Goal: Task Accomplishment & Management: Manage account settings

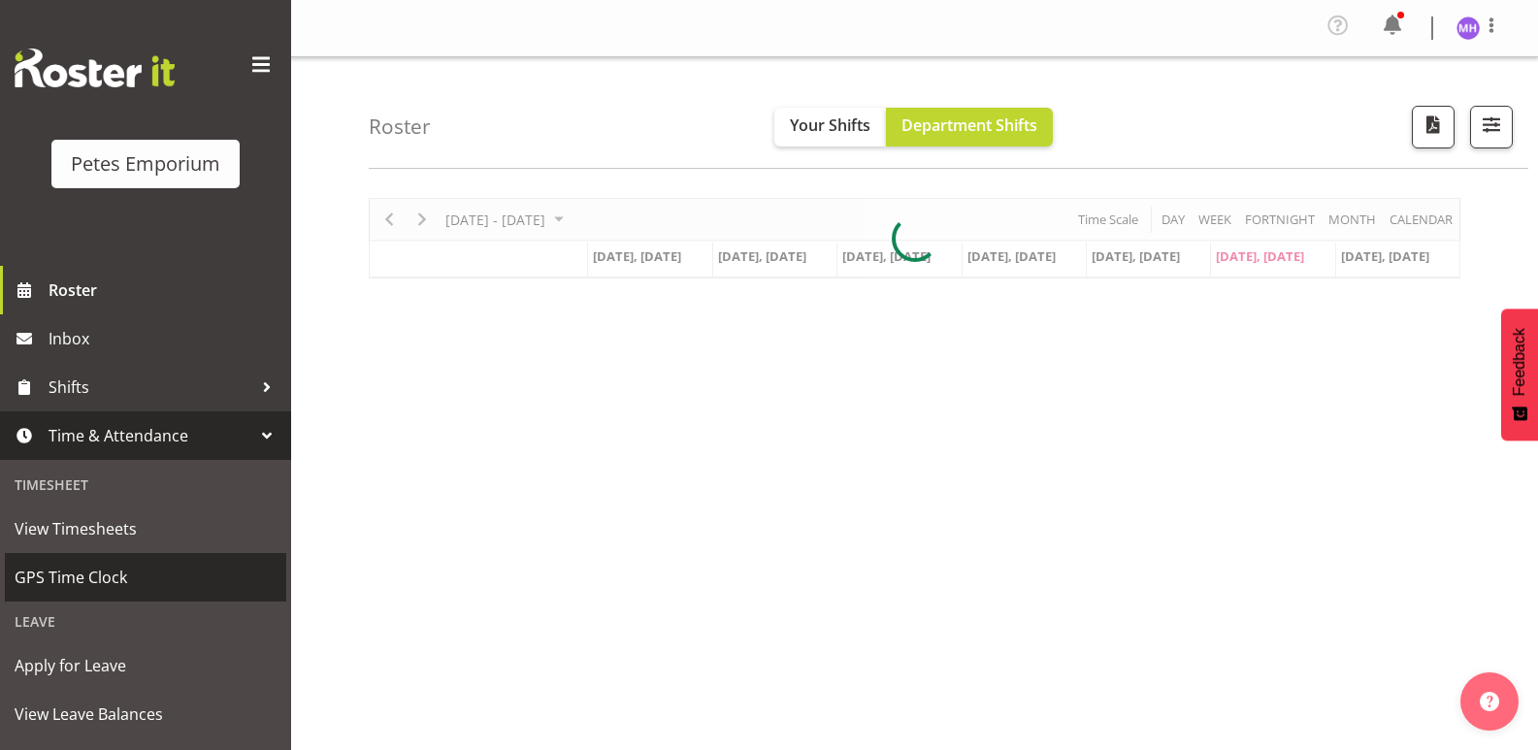
click at [94, 557] on link "GPS Time Clock" at bounding box center [145, 577] width 281 height 49
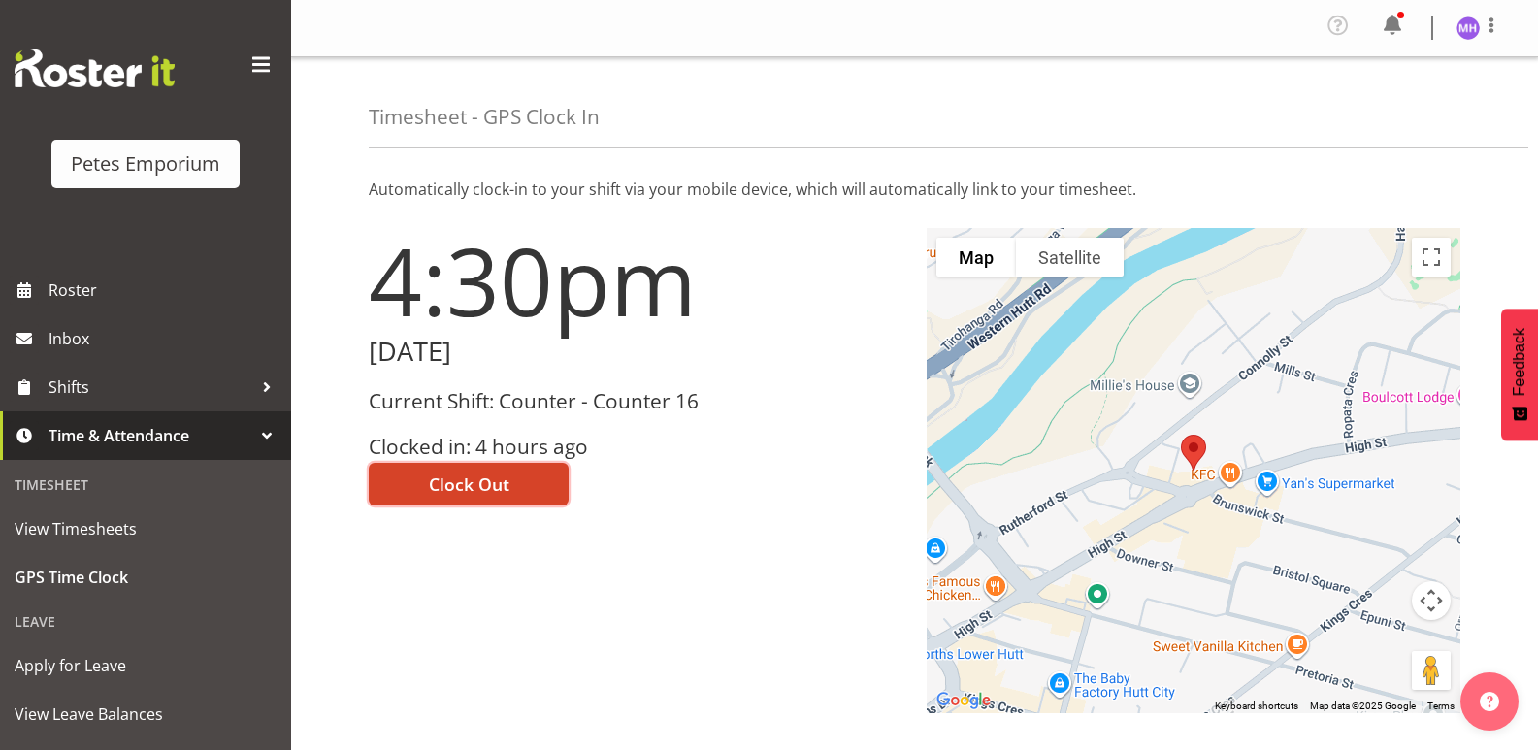
click at [458, 481] on span "Clock Out" at bounding box center [469, 484] width 81 height 25
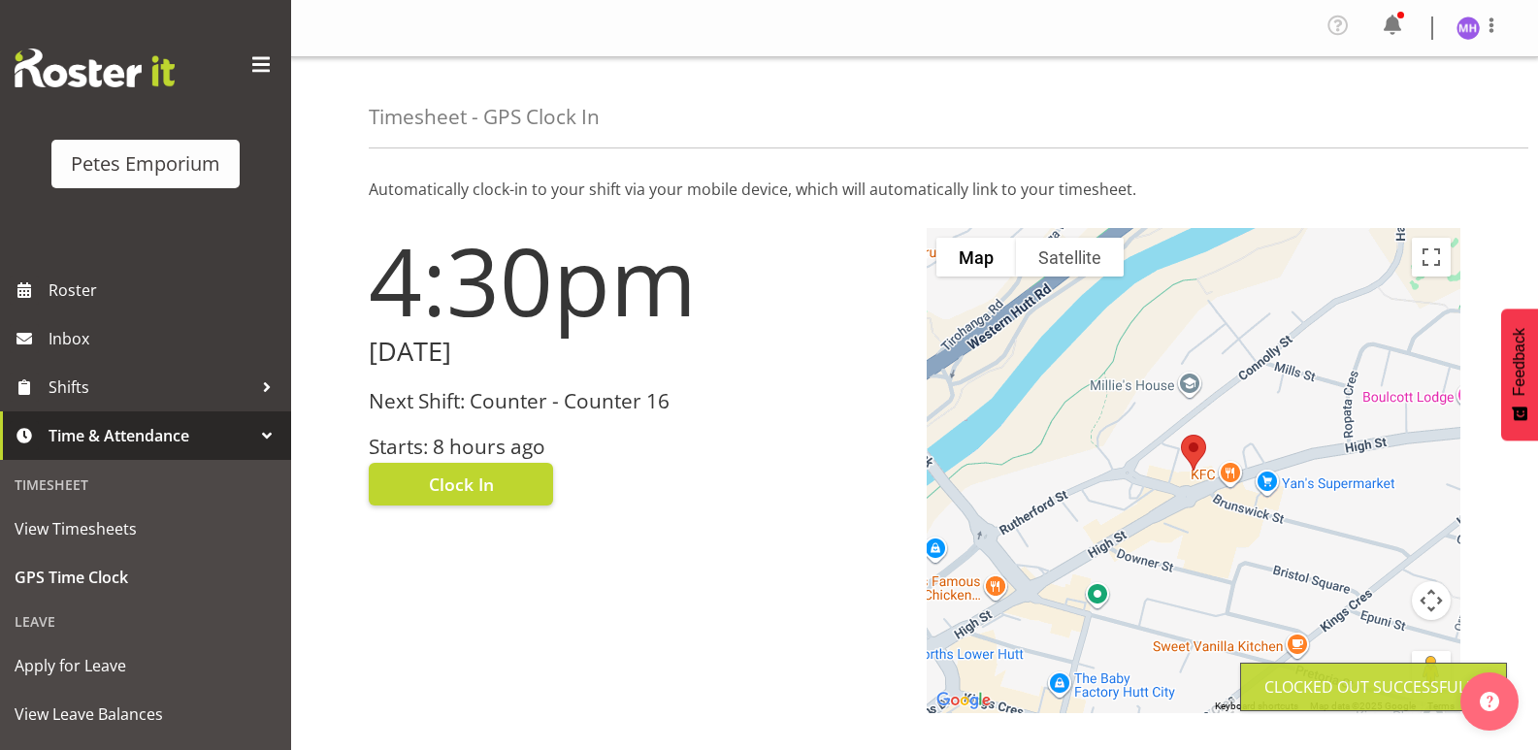
click at [1473, 35] on img at bounding box center [1468, 27] width 23 height 23
click at [1409, 103] on link "Log Out" at bounding box center [1410, 106] width 186 height 35
